Goal: Task Accomplishment & Management: Complete application form

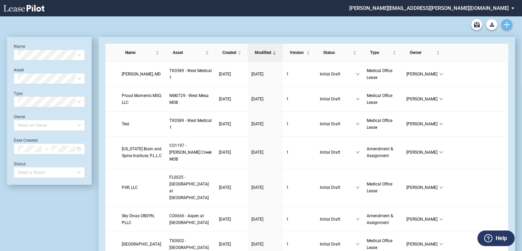
click at [510, 24] on link "Create new document" at bounding box center [506, 24] width 11 height 11
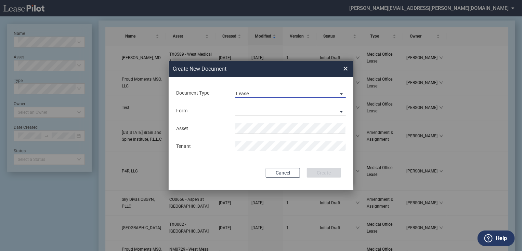
click at [317, 94] on span "Lease" at bounding box center [285, 94] width 98 height 7
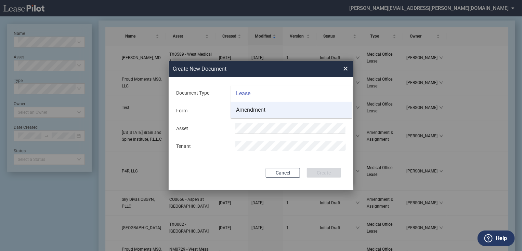
click at [293, 108] on md-option "Amendment" at bounding box center [290, 110] width 121 height 16
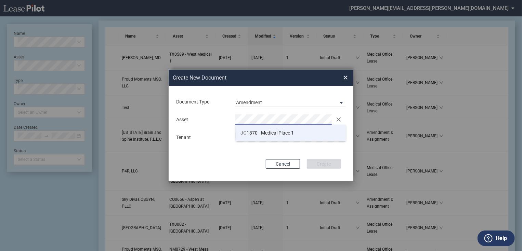
click at [261, 130] on span "JG 1370 - Medical Place 1" at bounding box center [267, 132] width 53 height 5
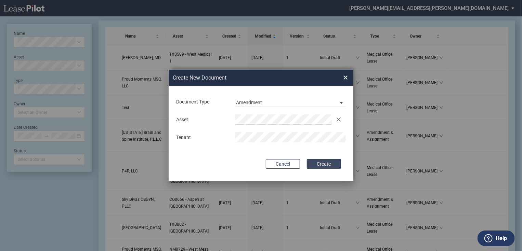
click at [333, 161] on button "Create" at bounding box center [324, 164] width 34 height 10
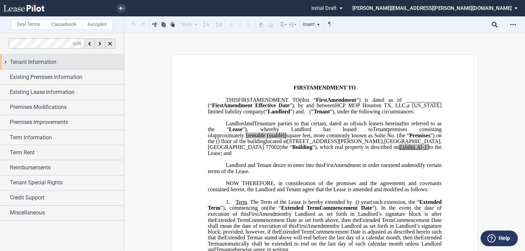
click at [65, 58] on div "Tenant Information" at bounding box center [67, 62] width 114 height 8
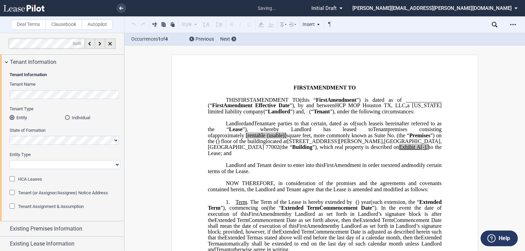
click at [40, 165] on select "Corporation Limited Liability Company General Partnership Limited Partnership O…" at bounding box center [65, 164] width 111 height 9
select select "Other"
click at [10, 160] on select "Corporation Limited Liability Company General Partnership Limited Partnership O…" at bounding box center [65, 164] width 111 height 9
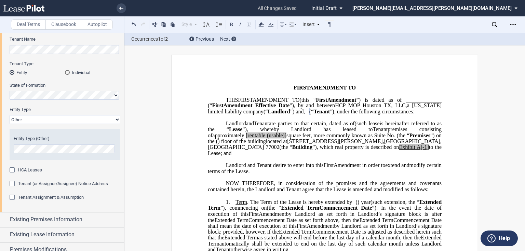
scroll to position [55, 0]
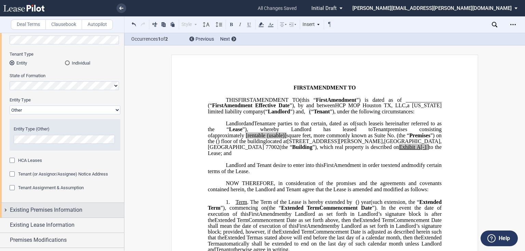
click at [56, 206] on span "Existing Premises Information" at bounding box center [46, 210] width 72 height 8
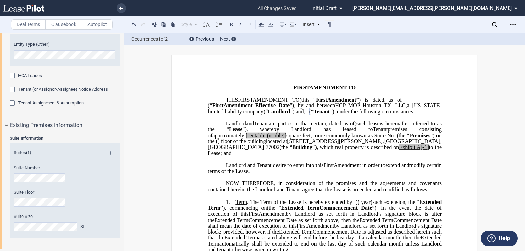
scroll to position [164, 0]
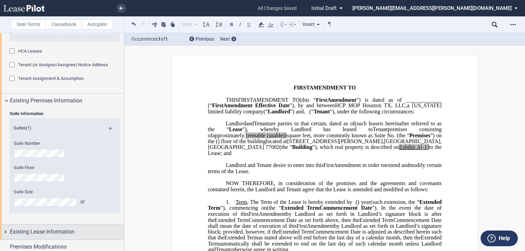
click at [42, 231] on span "Existing Lease Information" at bounding box center [42, 232] width 65 height 8
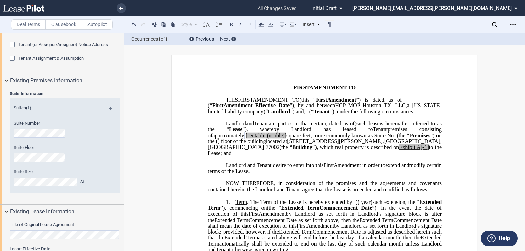
scroll to position [273, 0]
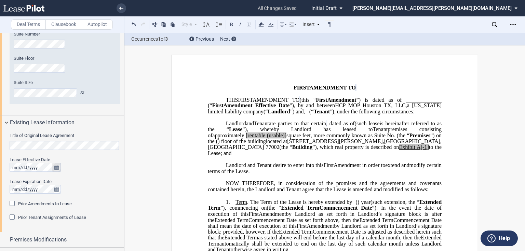
click at [55, 167] on icon "true" at bounding box center [56, 167] width 4 height 5
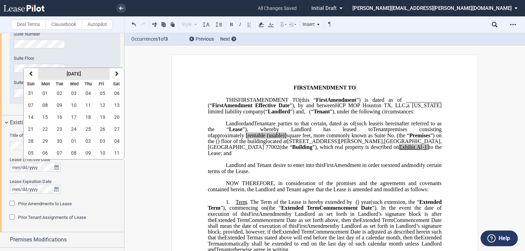
click at [67, 76] on strong "[DATE]" at bounding box center [74, 73] width 14 height 5
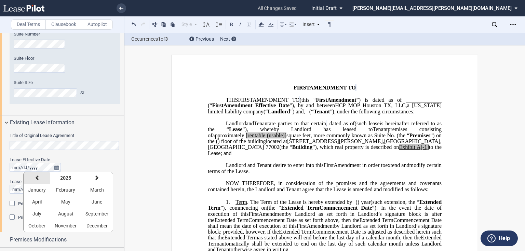
click at [37, 178] on icon "button" at bounding box center [36, 177] width 3 height 5
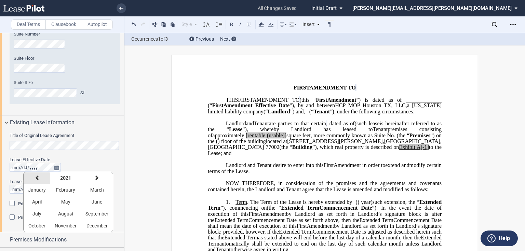
click at [37, 178] on icon "button" at bounding box center [36, 177] width 3 height 5
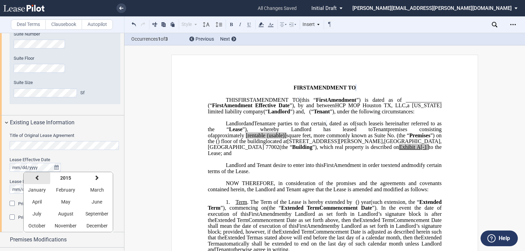
click at [37, 178] on icon "button" at bounding box center [36, 177] width 3 height 5
click at [91, 178] on button "next" at bounding box center [97, 178] width 32 height 12
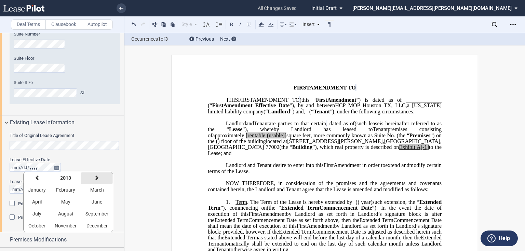
click at [91, 178] on button "next" at bounding box center [97, 178] width 32 height 12
click at [92, 203] on span "June" at bounding box center [97, 201] width 11 height 5
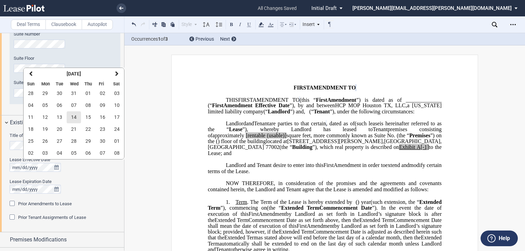
click at [70, 116] on button "14" at bounding box center [74, 117] width 14 height 12
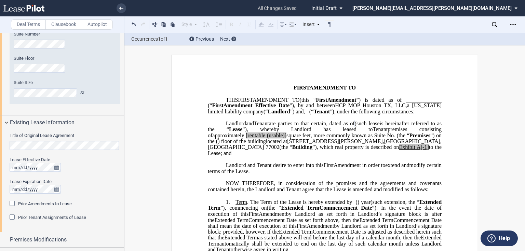
click at [12, 204] on div "Prior Amendments to Lease" at bounding box center [13, 204] width 7 height 7
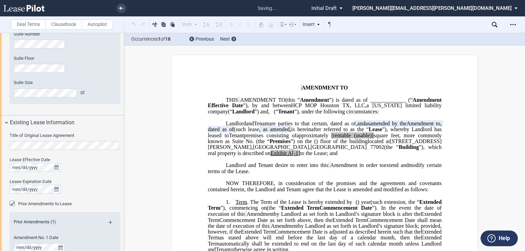
scroll to position [355, 0]
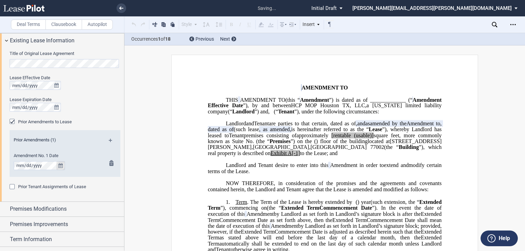
click at [62, 165] on icon "true" at bounding box center [60, 165] width 4 height 5
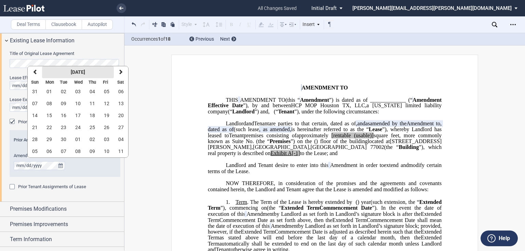
click at [64, 75] on button "[DATE]" at bounding box center [78, 72] width 72 height 12
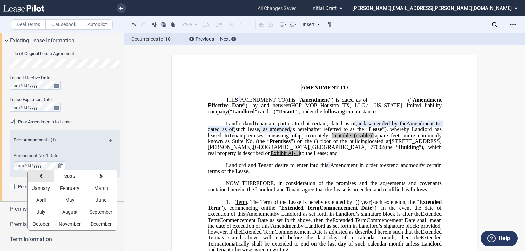
click at [41, 179] on button "previous" at bounding box center [41, 177] width 27 height 12
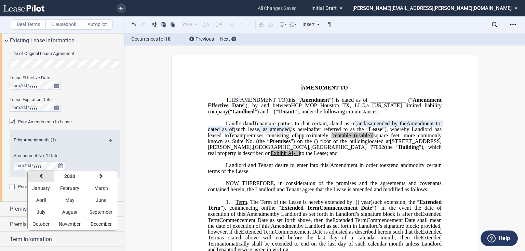
click at [41, 179] on button "previous" at bounding box center [41, 177] width 27 height 12
click at [92, 200] on button "June" at bounding box center [101, 200] width 32 height 12
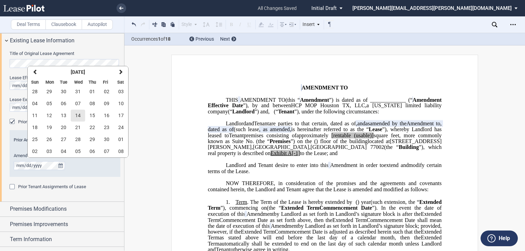
click at [77, 114] on span "14" at bounding box center [77, 115] width 5 height 5
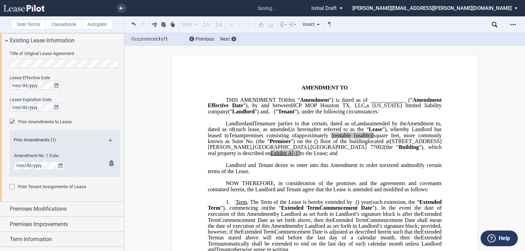
click at [109, 140] on md-icon at bounding box center [113, 143] width 9 height 8
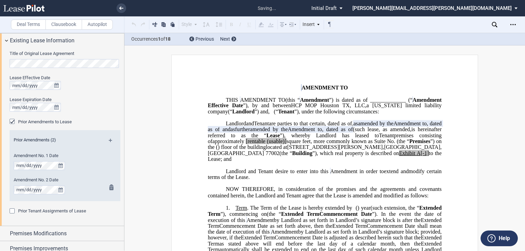
scroll to position [383, 0]
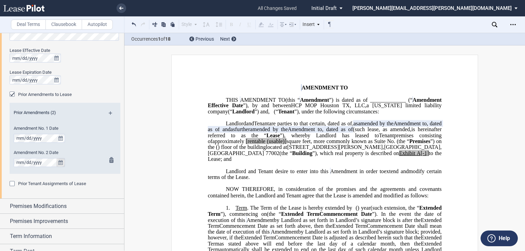
click at [58, 162] on icon "true" at bounding box center [60, 162] width 4 height 5
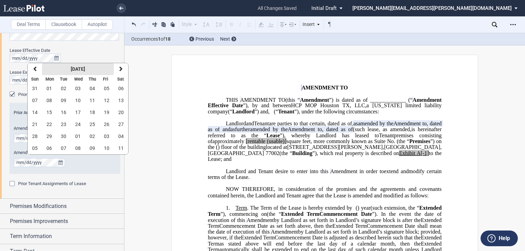
click at [79, 69] on strong "[DATE]" at bounding box center [78, 68] width 14 height 5
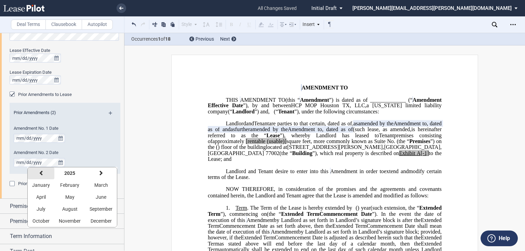
click at [43, 173] on button "previous" at bounding box center [41, 173] width 27 height 12
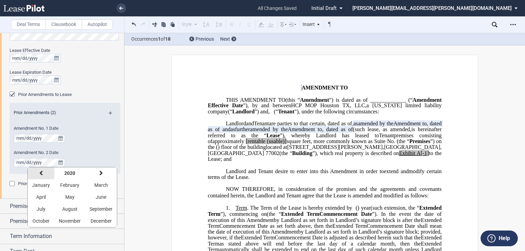
click at [43, 173] on button "previous" at bounding box center [41, 173] width 27 height 12
click at [45, 208] on span "July" at bounding box center [41, 208] width 9 height 5
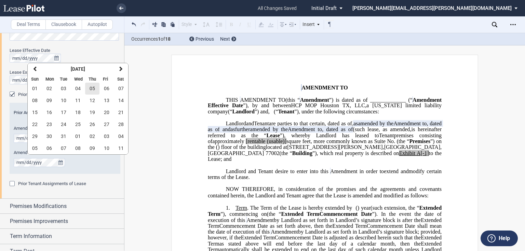
click at [92, 89] on span "05" at bounding box center [92, 88] width 5 height 5
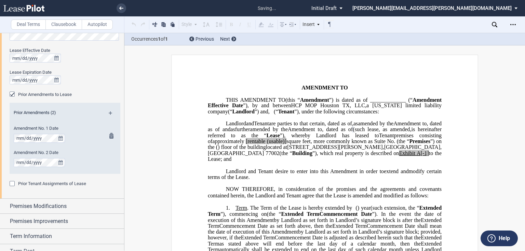
click at [109, 112] on md-icon at bounding box center [113, 115] width 9 height 8
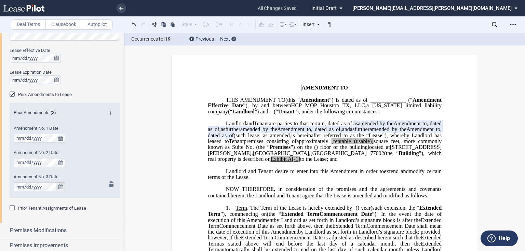
click at [60, 187] on icon "true" at bounding box center [60, 187] width 4 height 5
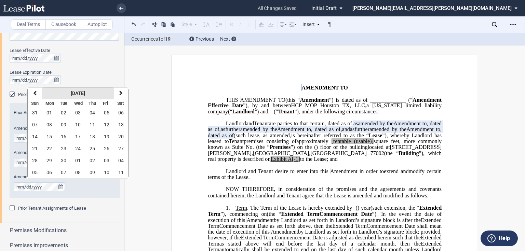
click at [71, 91] on strong "[DATE]" at bounding box center [78, 93] width 14 height 5
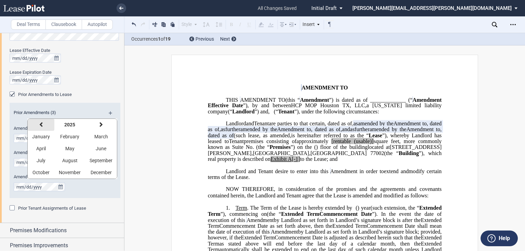
click at [43, 123] on button "previous" at bounding box center [41, 125] width 27 height 12
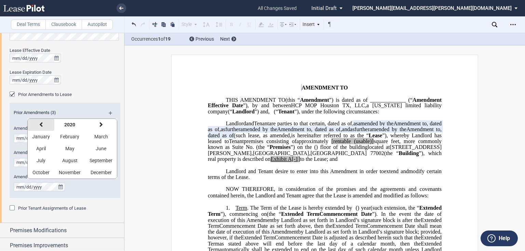
click at [43, 123] on button "previous" at bounding box center [41, 125] width 27 height 12
click at [95, 124] on button "next" at bounding box center [101, 125] width 32 height 12
click at [77, 149] on button "May" at bounding box center [69, 149] width 31 height 12
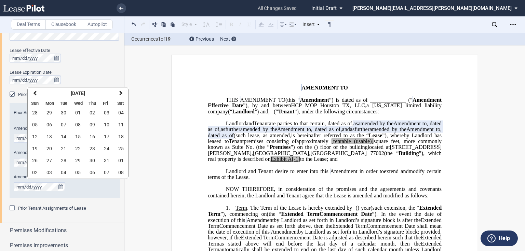
click at [94, 123] on span "09" at bounding box center [92, 124] width 5 height 5
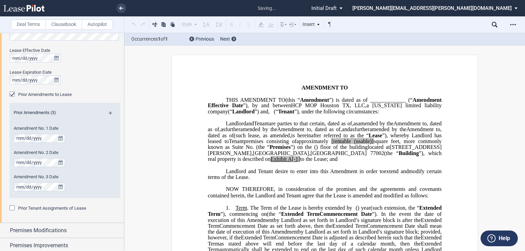
click at [109, 111] on md-icon at bounding box center [113, 115] width 9 height 8
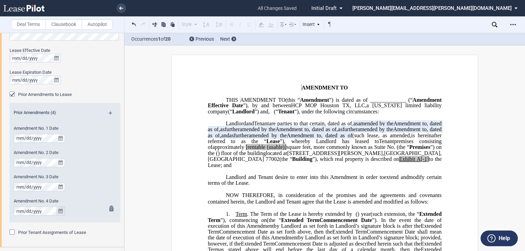
click at [63, 211] on button "true" at bounding box center [60, 211] width 9 height 9
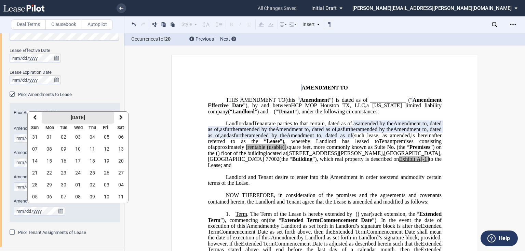
click at [85, 116] on strong "[DATE]" at bounding box center [78, 117] width 14 height 5
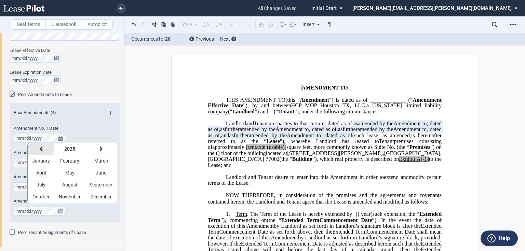
click at [49, 149] on button "previous" at bounding box center [41, 149] width 27 height 12
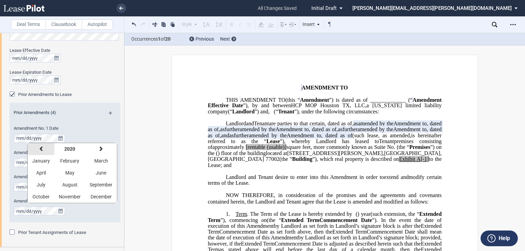
click at [49, 149] on button "previous" at bounding box center [41, 149] width 27 height 12
click at [96, 148] on button "next" at bounding box center [101, 149] width 32 height 12
click at [70, 173] on span "May" at bounding box center [69, 172] width 9 height 5
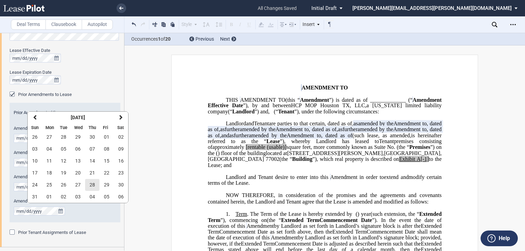
click at [90, 182] on span "28" at bounding box center [92, 184] width 5 height 5
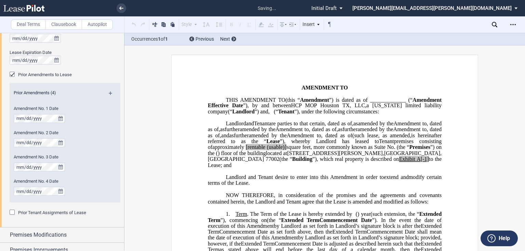
scroll to position [437, 0]
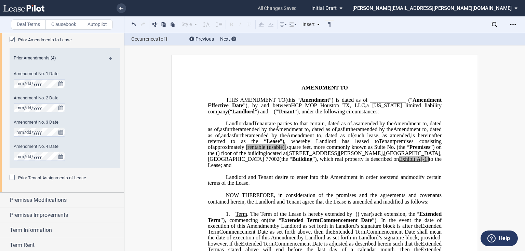
click at [363, 192] on p "﻿" at bounding box center [325, 189] width 234 height 6
click at [109, 57] on md-icon at bounding box center [113, 61] width 9 height 8
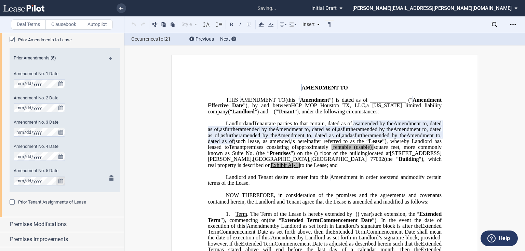
click at [61, 179] on icon "true" at bounding box center [60, 181] width 4 height 5
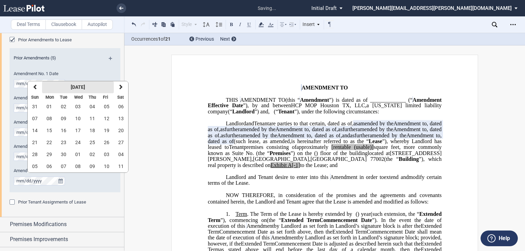
click at [81, 91] on button "[DATE]" at bounding box center [78, 87] width 72 height 12
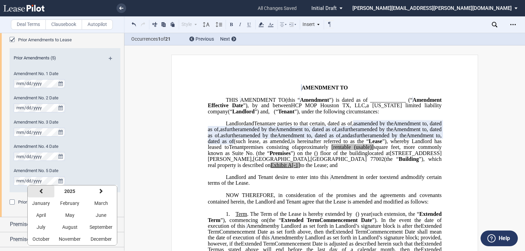
click at [41, 193] on icon "button" at bounding box center [40, 191] width 3 height 5
click at [96, 227] on span "September" at bounding box center [101, 227] width 23 height 5
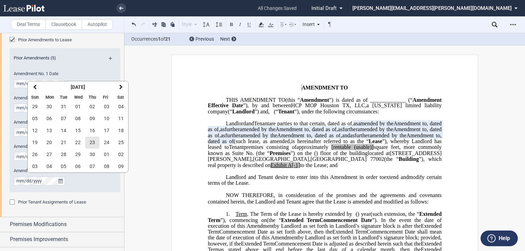
click at [95, 146] on button "23" at bounding box center [92, 143] width 14 height 12
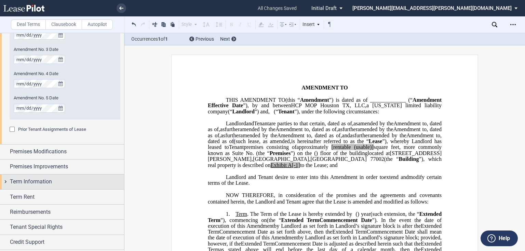
scroll to position [519, 0]
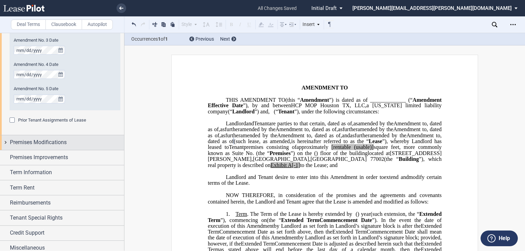
click at [49, 146] on div "Premises Modifications" at bounding box center [62, 142] width 124 height 15
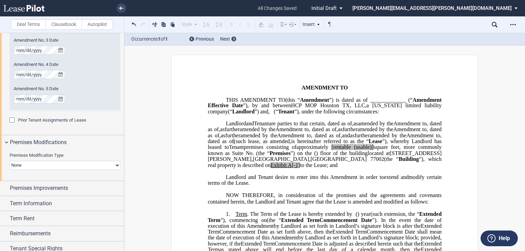
scroll to position [555, 0]
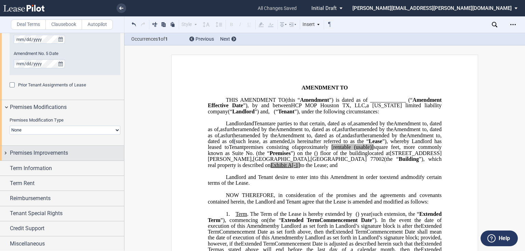
click at [36, 153] on span "Premises Improvements" at bounding box center [39, 153] width 58 height 8
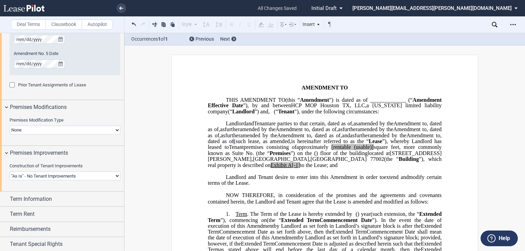
scroll to position [585, 0]
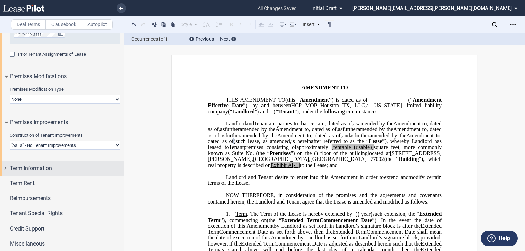
click at [38, 170] on span "Term Information" at bounding box center [31, 168] width 42 height 8
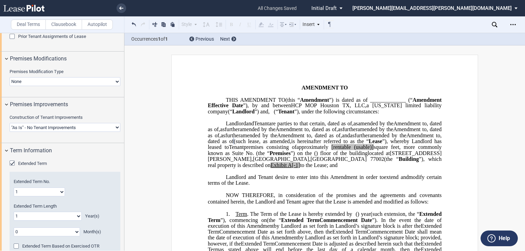
scroll to position [640, 0]
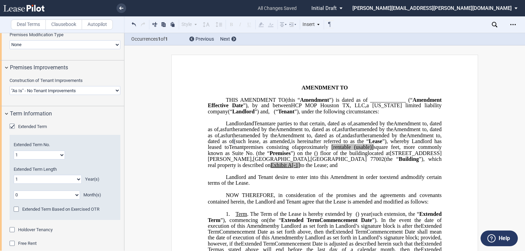
click at [44, 196] on select "0 1 2 3 4 5 6 7 8 9 10 11" at bounding box center [47, 195] width 66 height 9
select select "number:6"
click at [14, 191] on select "0 1 2 3 4 5 6 7 8 9 10 11" at bounding box center [47, 195] width 66 height 9
click at [30, 180] on select "0 1 2 3 4 5 6 7 8 9 10 11 12 13 14 15 16 17 18 19 20" at bounding box center [48, 179] width 68 height 9
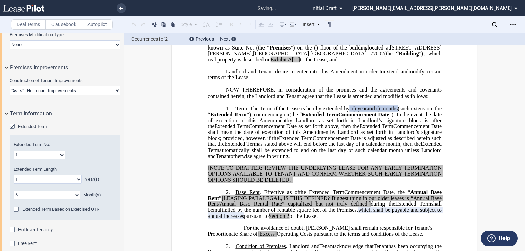
scroll to position [129, 0]
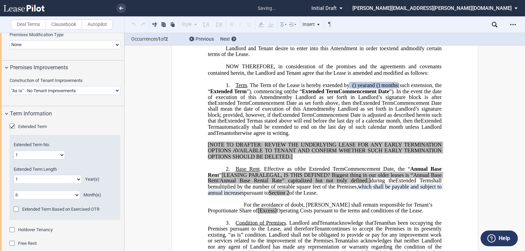
select select "number:0"
click at [14, 175] on select "0 1 2 3 4 5 6 7 8 9 10 11 12 13 14 15 16 17 18 19 20" at bounding box center [48, 179] width 68 height 9
click at [40, 153] on select "1 2 3 4 5 6 7 8 9 10 11 12 13 14 15 16 17 18 19 20" at bounding box center [39, 155] width 51 height 9
select select "number:5"
click at [14, 151] on select "1 2 3 4 5 6 7 8 9 10 11 12 13 14 15 16 17 18 19 20" at bounding box center [39, 155] width 51 height 9
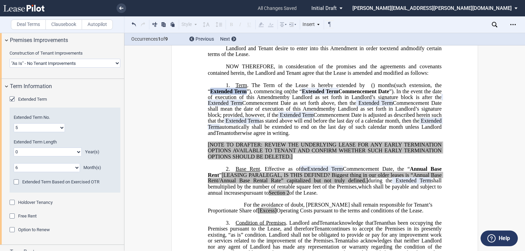
scroll to position [695, 0]
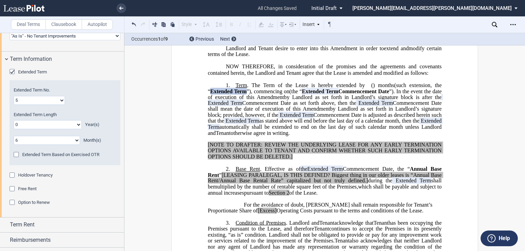
click at [14, 204] on div "Option to Renew" at bounding box center [13, 203] width 7 height 7
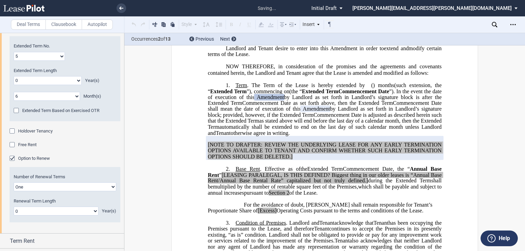
scroll to position [749, 0]
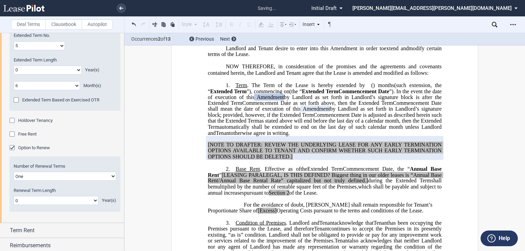
click at [12, 148] on div "Option to Renew" at bounding box center [13, 148] width 7 height 7
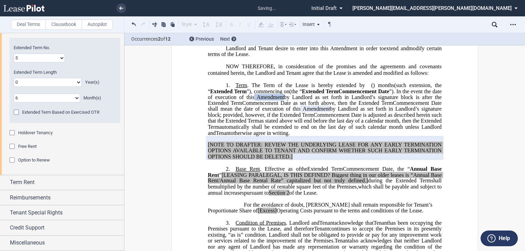
scroll to position [736, 0]
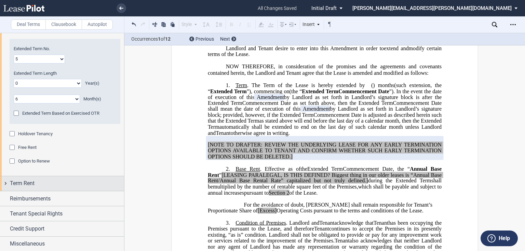
click at [21, 183] on span "Term Rent" at bounding box center [22, 183] width 25 height 8
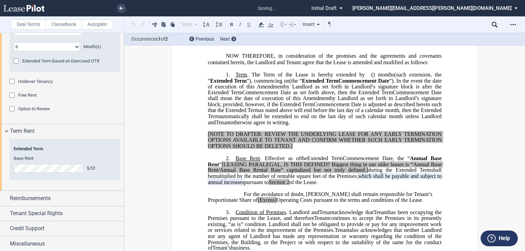
scroll to position [236, 0]
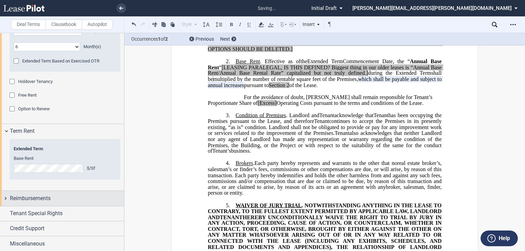
click at [37, 197] on span "Reimbursements" at bounding box center [30, 198] width 41 height 8
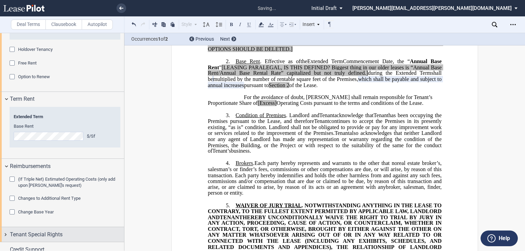
scroll to position [841, 0]
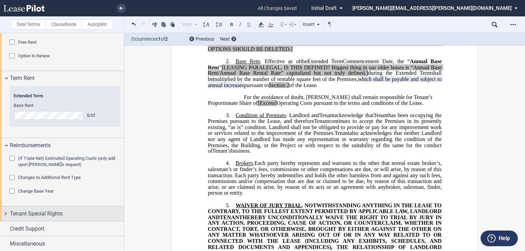
click at [42, 210] on span "Tenant Special Rights" at bounding box center [36, 214] width 53 height 8
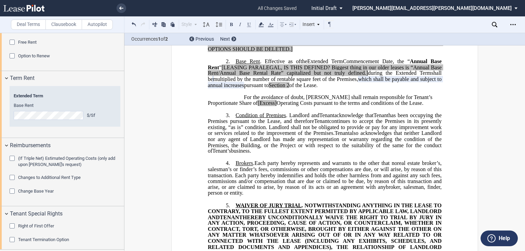
scroll to position [875, 0]
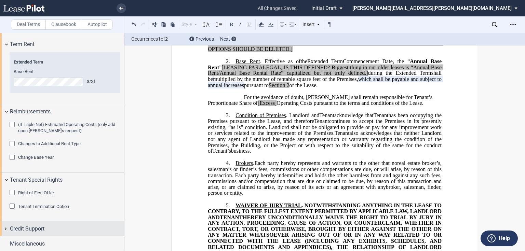
click at [36, 228] on span "Credit Support" at bounding box center [27, 229] width 35 height 8
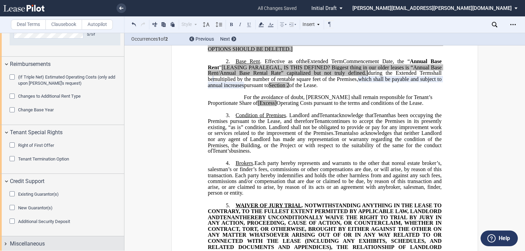
click at [44, 240] on span "Miscellaneous" at bounding box center [27, 244] width 35 height 8
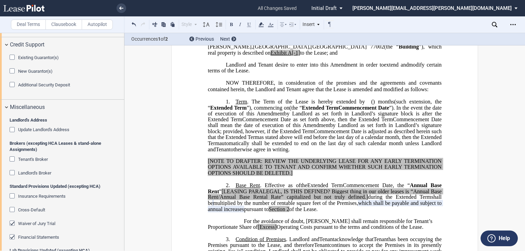
scroll to position [109, 0]
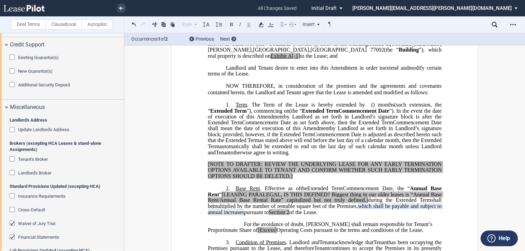
click at [12, 170] on div "Landlord's Broker" at bounding box center [13, 173] width 7 height 7
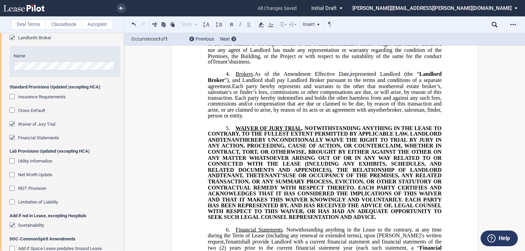
scroll to position [1223, 0]
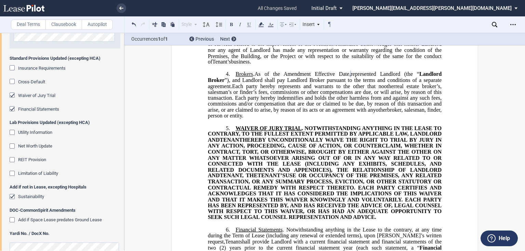
click at [12, 95] on div "Waiver of Jury Trial" at bounding box center [13, 96] width 7 height 7
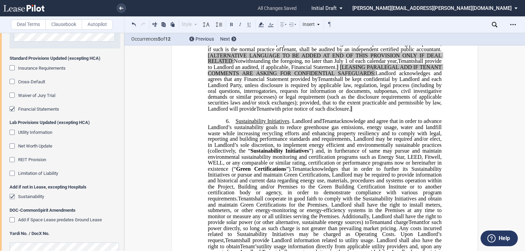
scroll to position [408, 0]
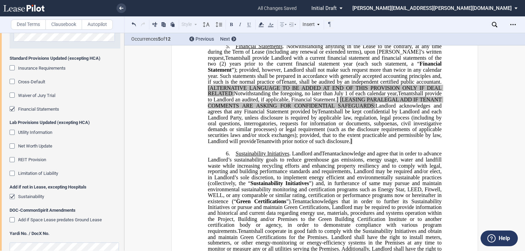
click at [11, 108] on div "Financial Statements" at bounding box center [13, 109] width 7 height 7
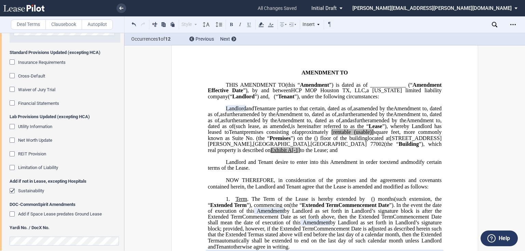
scroll to position [1235, 0]
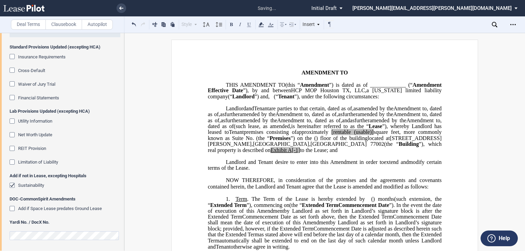
click at [112, 150] on div "REIT Provision" at bounding box center [65, 149] width 111 height 7
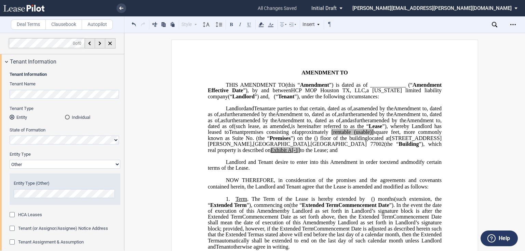
scroll to position [0, 0]
click at [514, 26] on icon "Open Lease options menu" at bounding box center [512, 24] width 5 height 5
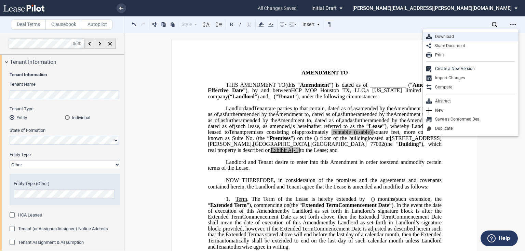
click at [457, 38] on div "Download" at bounding box center [473, 37] width 83 height 6
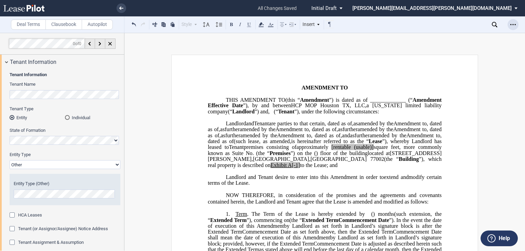
click at [508, 25] on div "Open Lease options menu" at bounding box center [513, 24] width 11 height 11
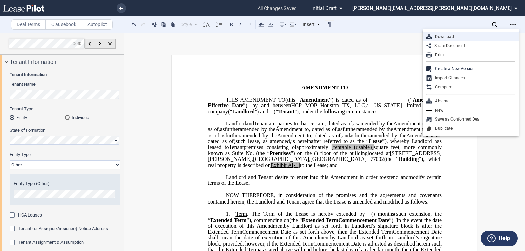
click at [465, 34] on div "Download" at bounding box center [473, 37] width 83 height 6
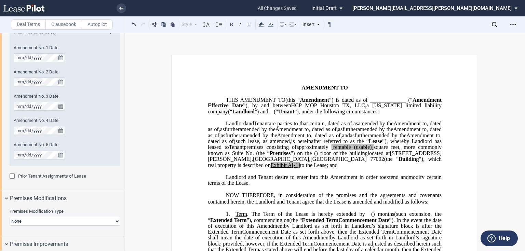
scroll to position [465, 0]
click at [110, 128] on md-icon at bounding box center [113, 128] width 8 height 8
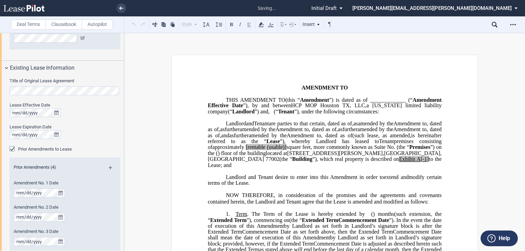
scroll to position [164, 0]
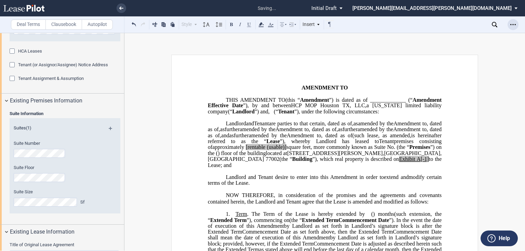
click at [512, 26] on icon "Open Lease options menu" at bounding box center [512, 24] width 5 height 5
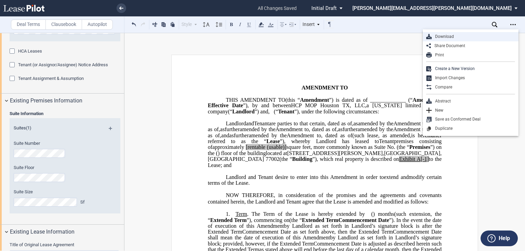
click at [459, 38] on div "Download" at bounding box center [473, 37] width 83 height 6
